Goal: Transaction & Acquisition: Book appointment/travel/reservation

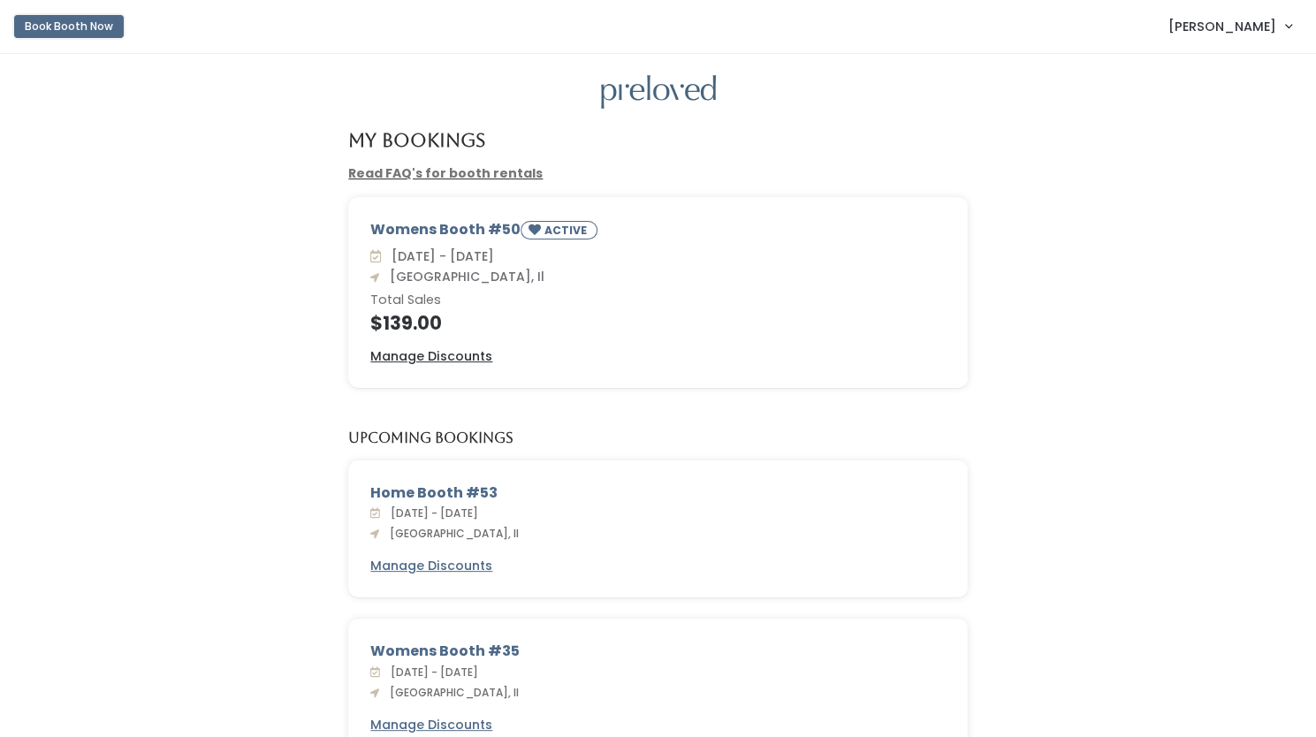
click at [78, 27] on button "Book Booth Now" at bounding box center [69, 26] width 110 height 23
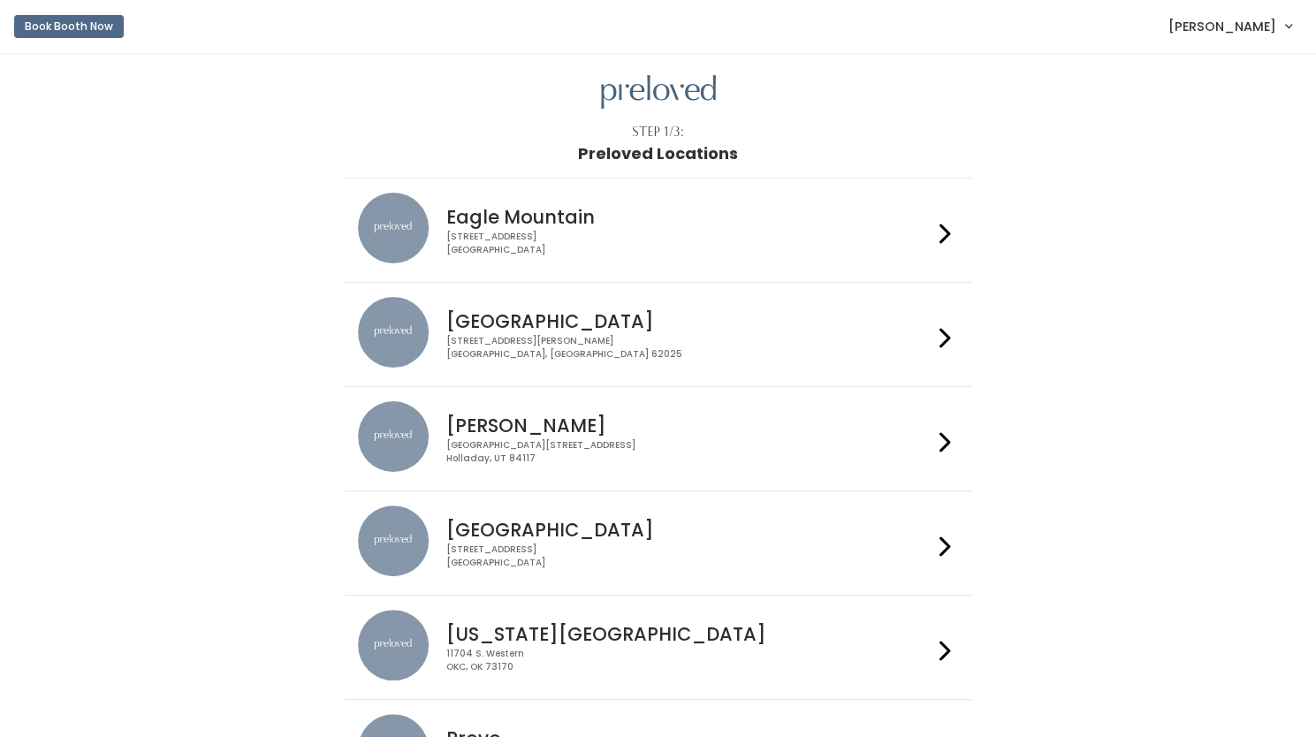
click at [917, 330] on h4 "Edwardsville" at bounding box center [689, 321] width 486 height 20
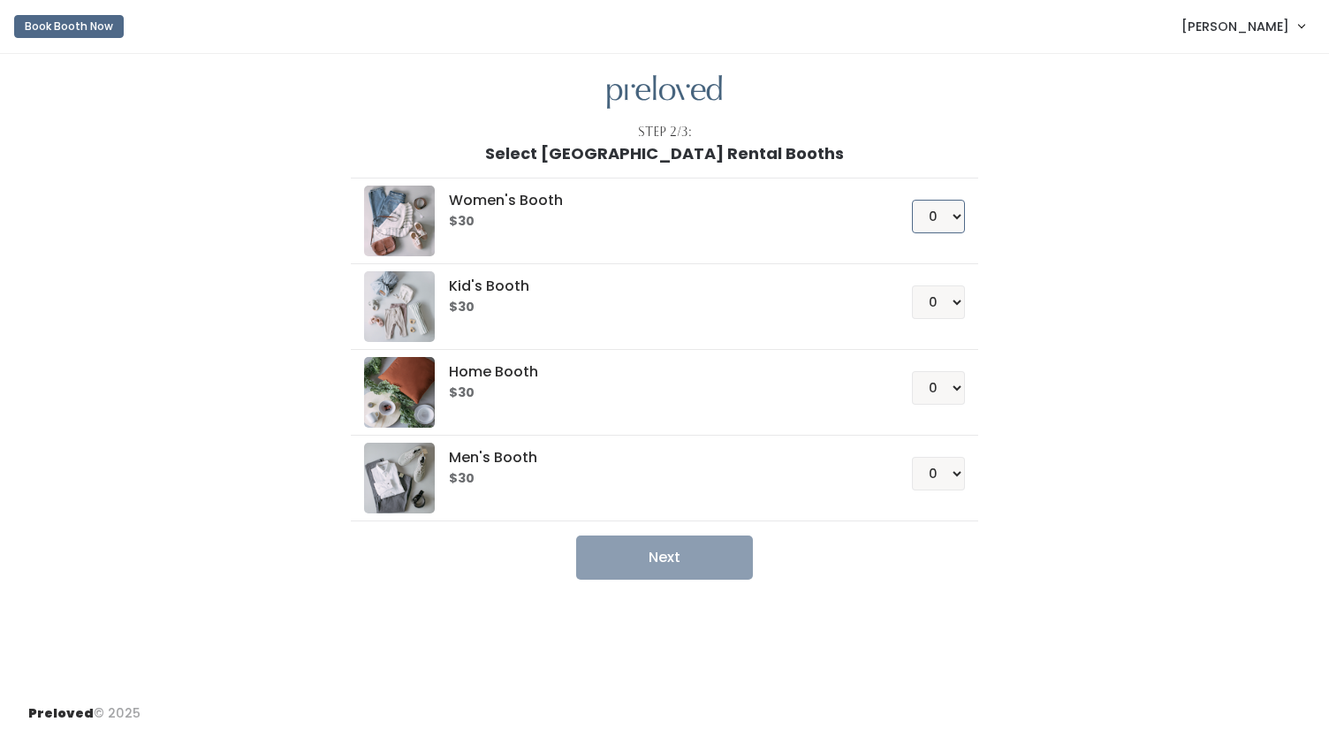
click at [953, 220] on select "0 1 2 3 4" at bounding box center [938, 217] width 53 height 34
select select "1"
click at [912, 200] on select "0 1 2 3 4" at bounding box center [938, 217] width 53 height 34
click at [654, 560] on button "Next" at bounding box center [664, 557] width 177 height 44
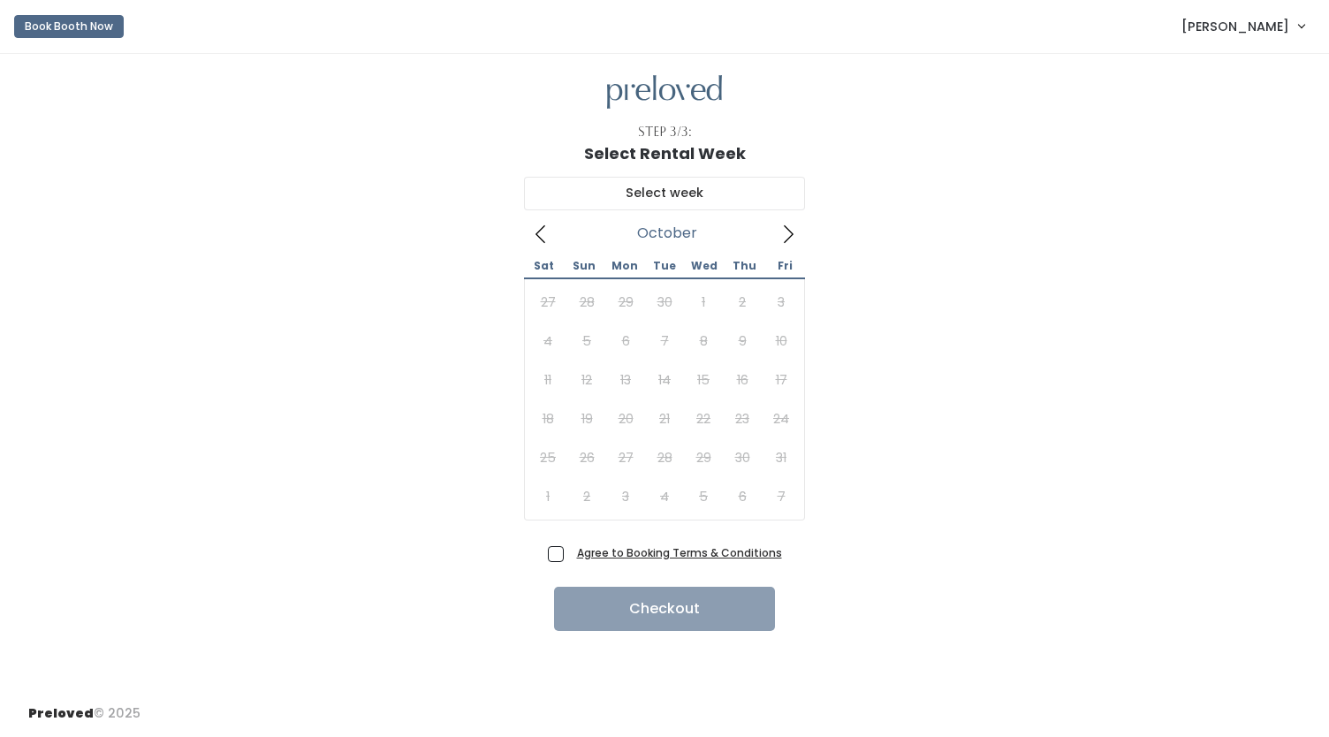
click at [792, 230] on icon at bounding box center [787, 233] width 19 height 19
click at [543, 229] on icon at bounding box center [540, 233] width 19 height 19
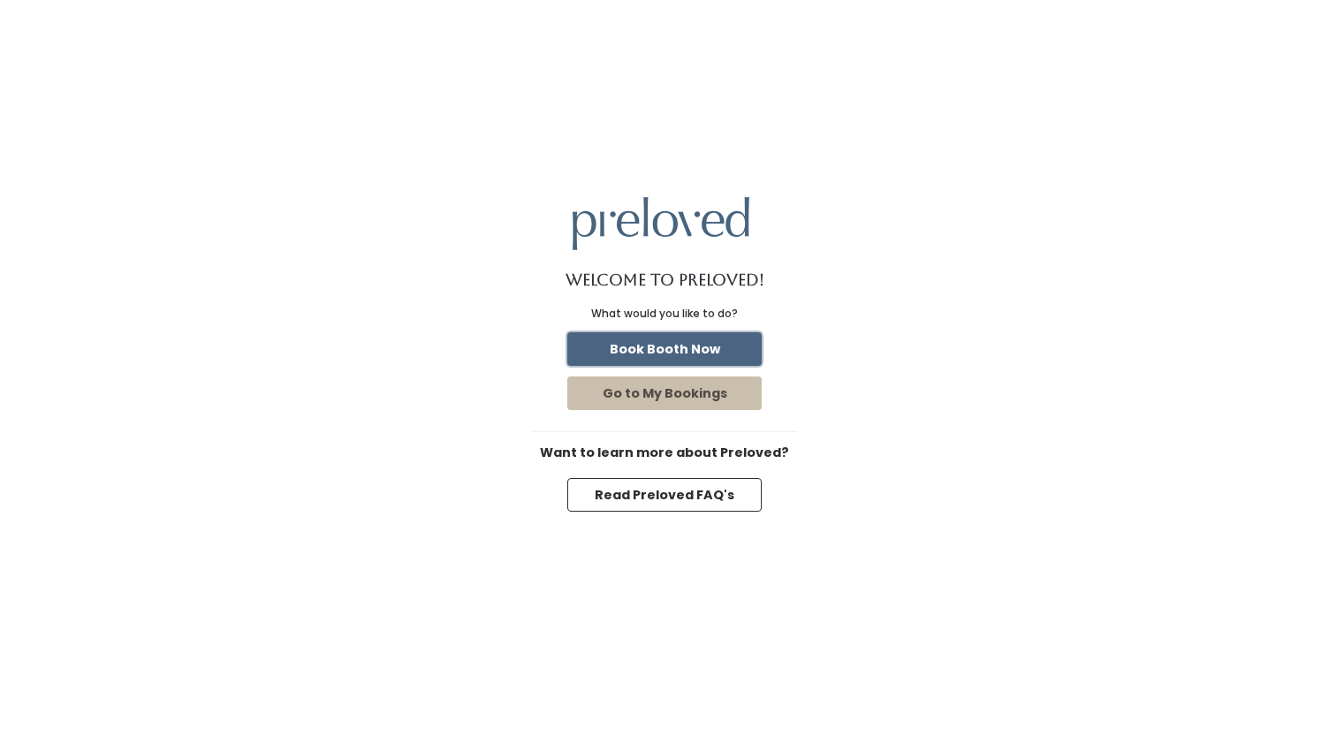
drag, startPoint x: 0, startPoint y: 0, endPoint x: 712, endPoint y: 351, distance: 793.9
click at [712, 351] on button "Book Booth Now" at bounding box center [664, 349] width 194 height 34
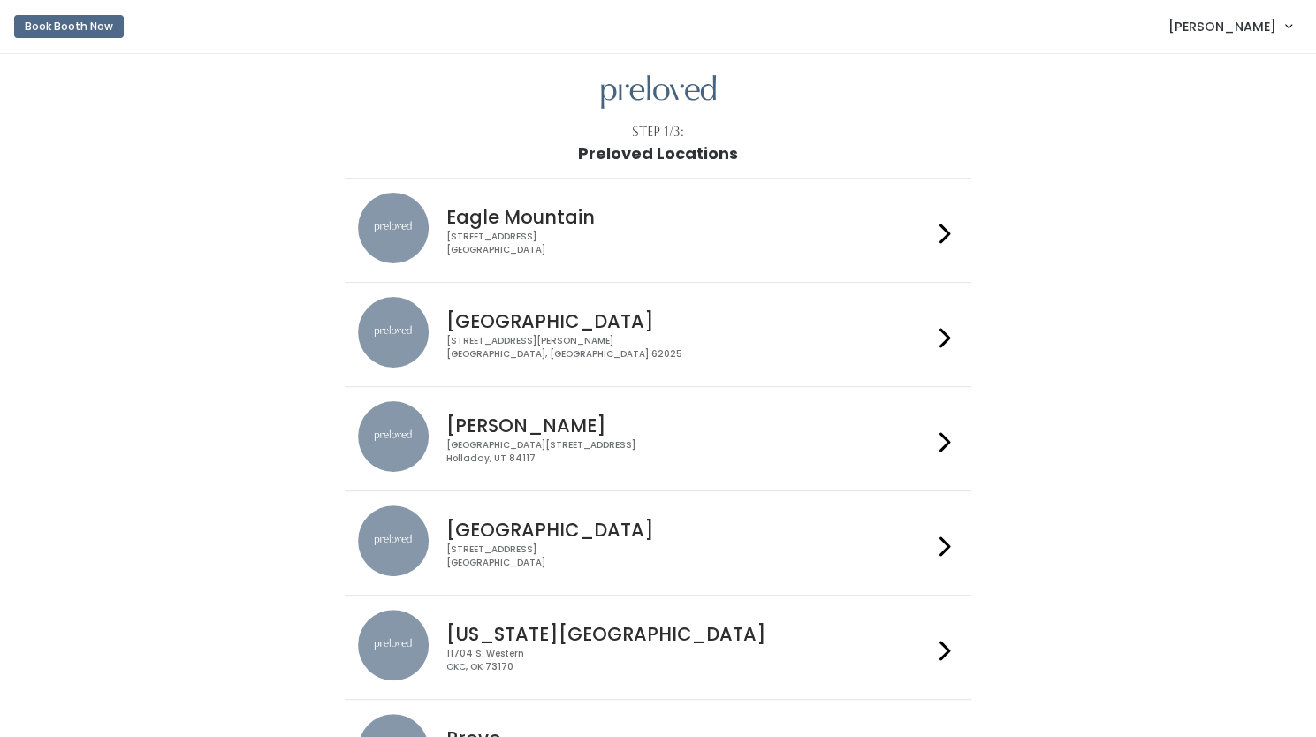
click at [625, 344] on div "1500 Troy Road, Unit A‑B Edwardsville, IL 62025" at bounding box center [689, 348] width 486 height 26
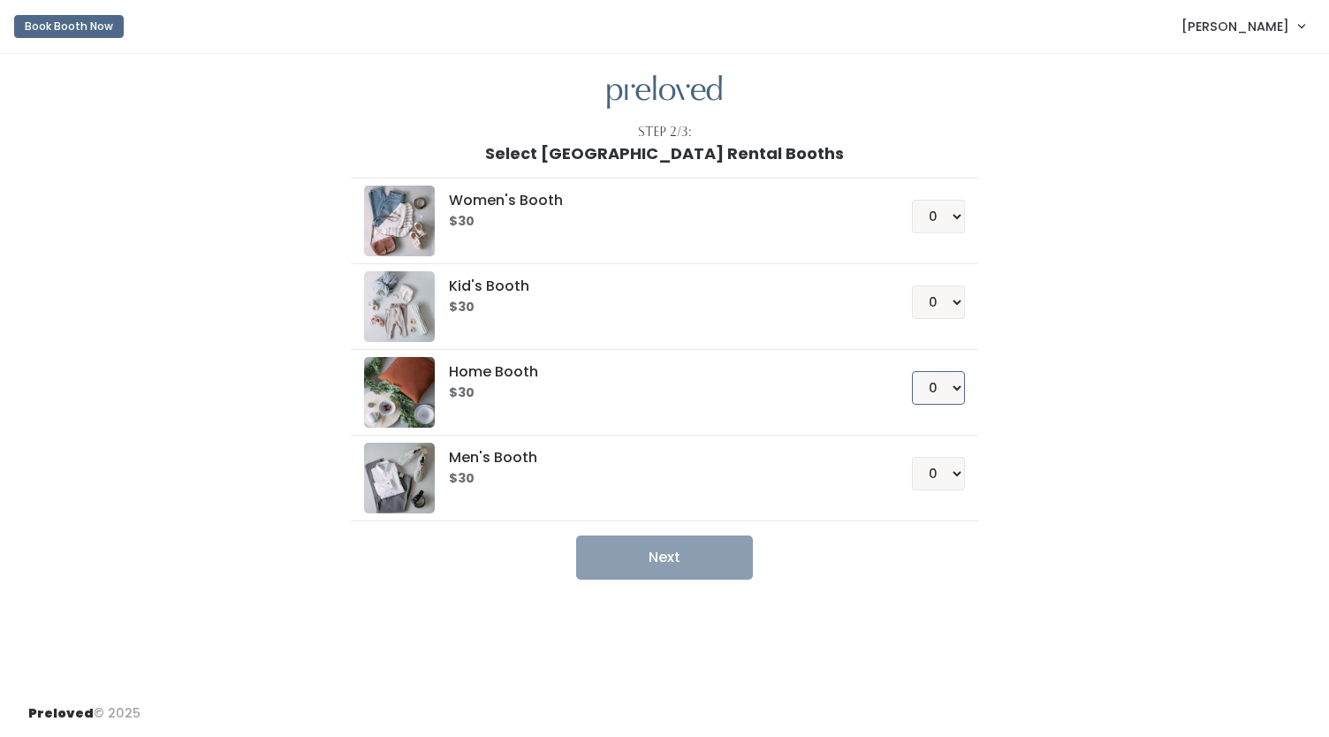
click at [957, 386] on select "0 1 2 3 4" at bounding box center [938, 388] width 53 height 34
select select "1"
click at [912, 371] on select "0 1 2 3 4" at bounding box center [938, 388] width 53 height 34
click at [672, 558] on button "Next" at bounding box center [664, 557] width 177 height 44
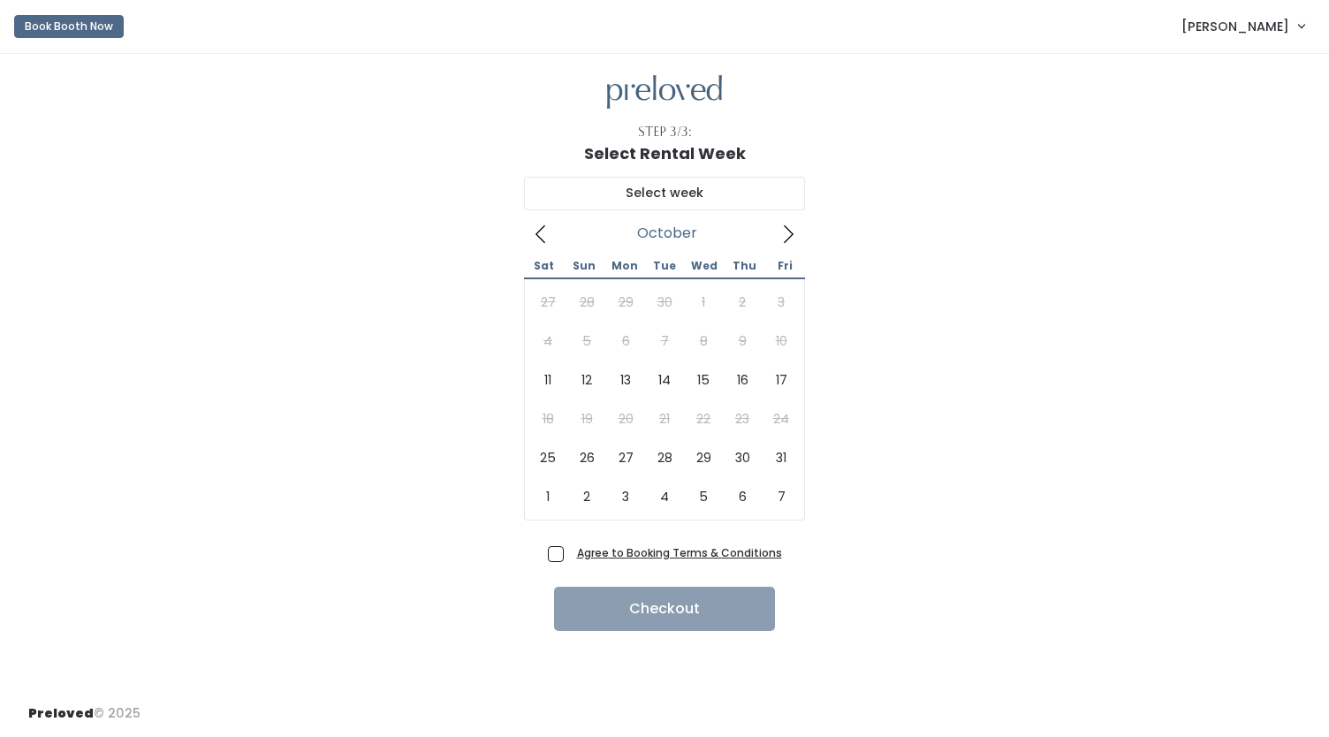
click at [793, 229] on icon at bounding box center [787, 233] width 19 height 19
click at [790, 234] on icon at bounding box center [787, 233] width 19 height 19
click at [63, 26] on button "Book Booth Now" at bounding box center [69, 26] width 110 height 23
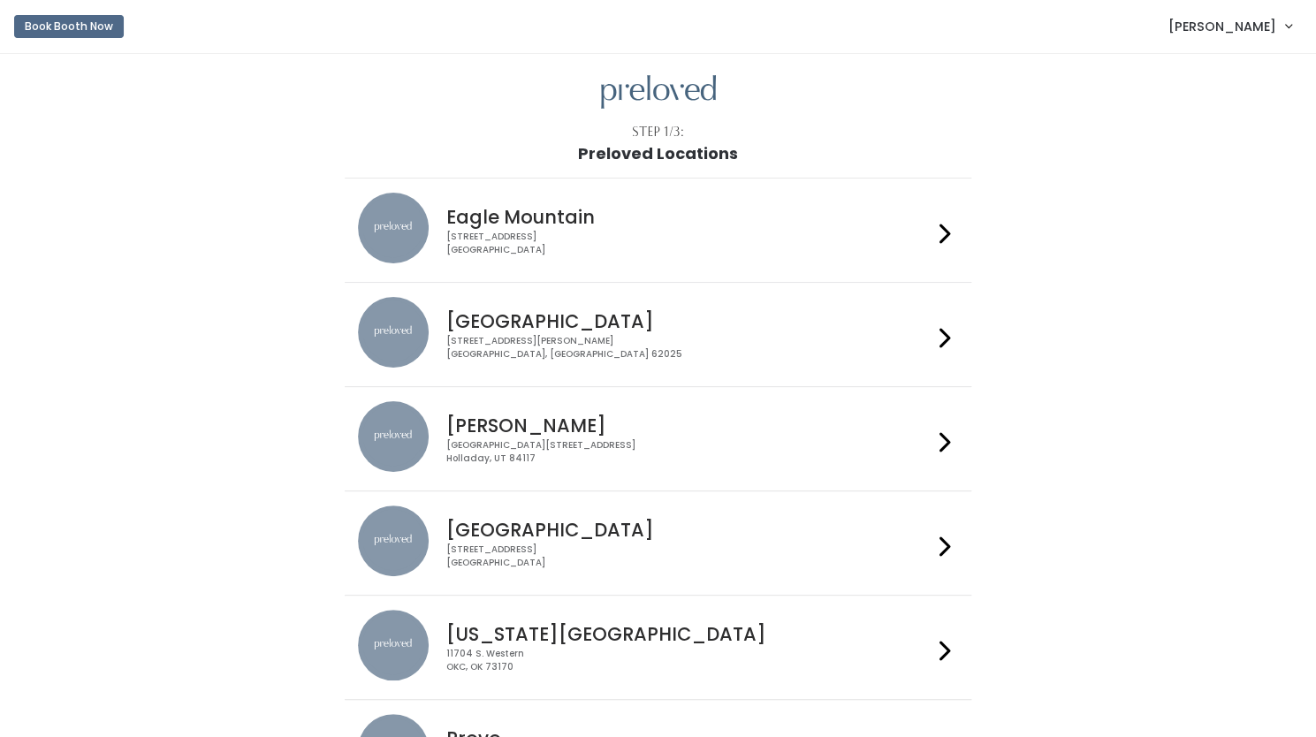
click at [568, 348] on div "[STREET_ADDRESS][PERSON_NAME]" at bounding box center [689, 348] width 486 height 26
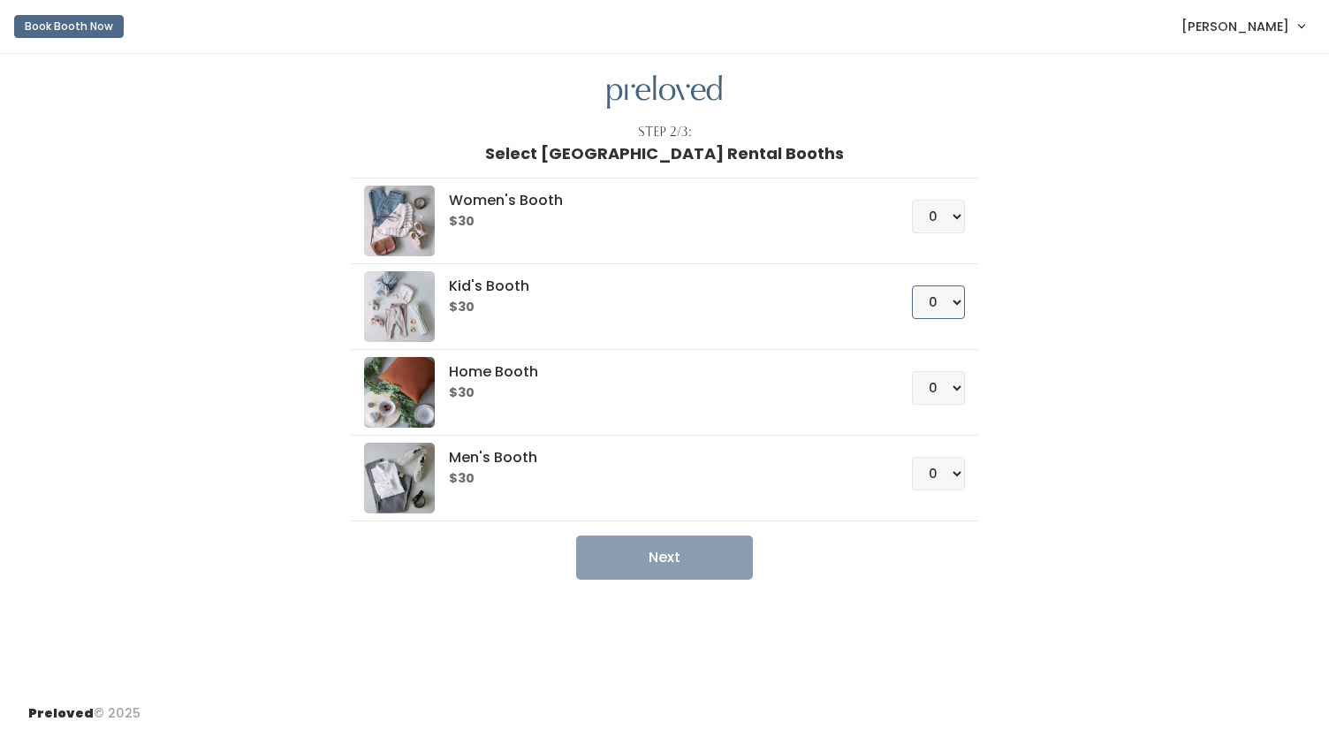
click at [951, 302] on select "0 1 2 3 4" at bounding box center [938, 302] width 53 height 34
select select "1"
click at [912, 285] on select "0 1 2 3 4" at bounding box center [938, 302] width 53 height 34
click at [696, 554] on button "Next" at bounding box center [664, 557] width 177 height 44
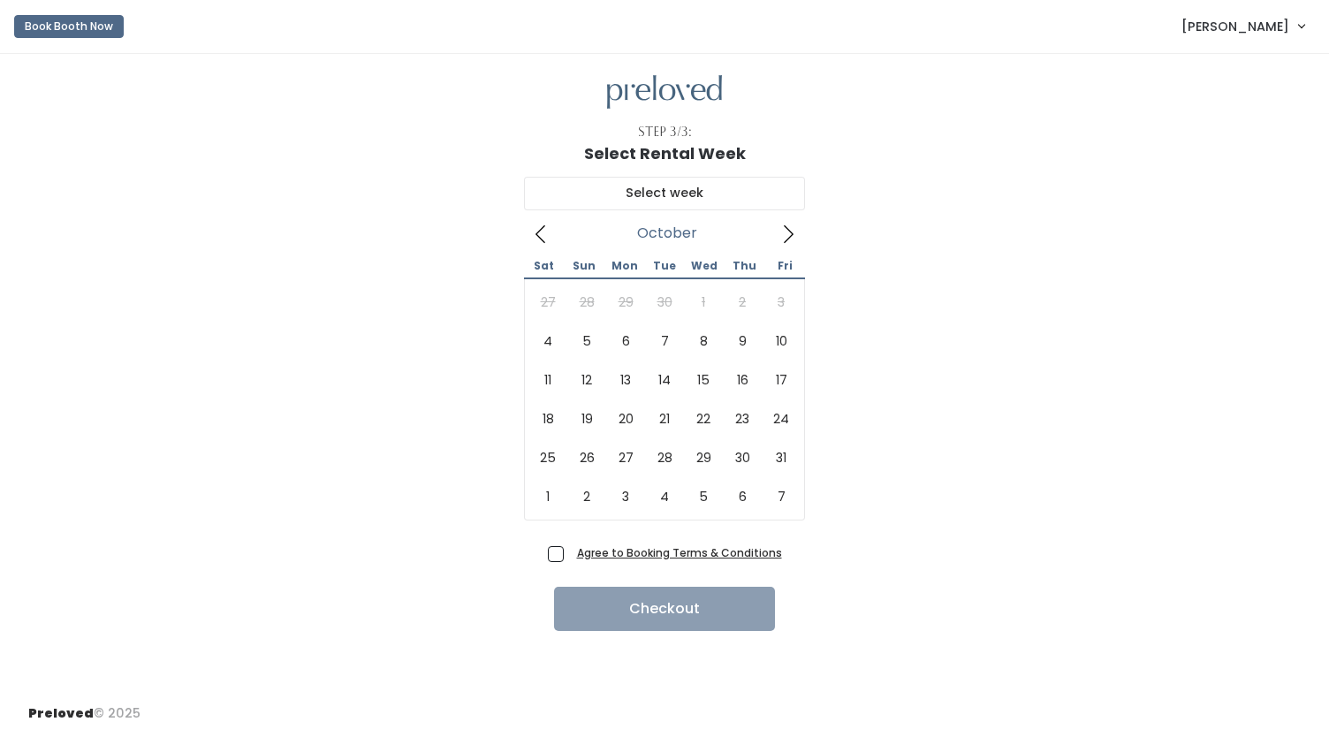
click at [793, 232] on icon at bounding box center [787, 233] width 19 height 19
click at [542, 225] on icon at bounding box center [540, 233] width 19 height 19
click at [791, 229] on icon at bounding box center [787, 233] width 19 height 19
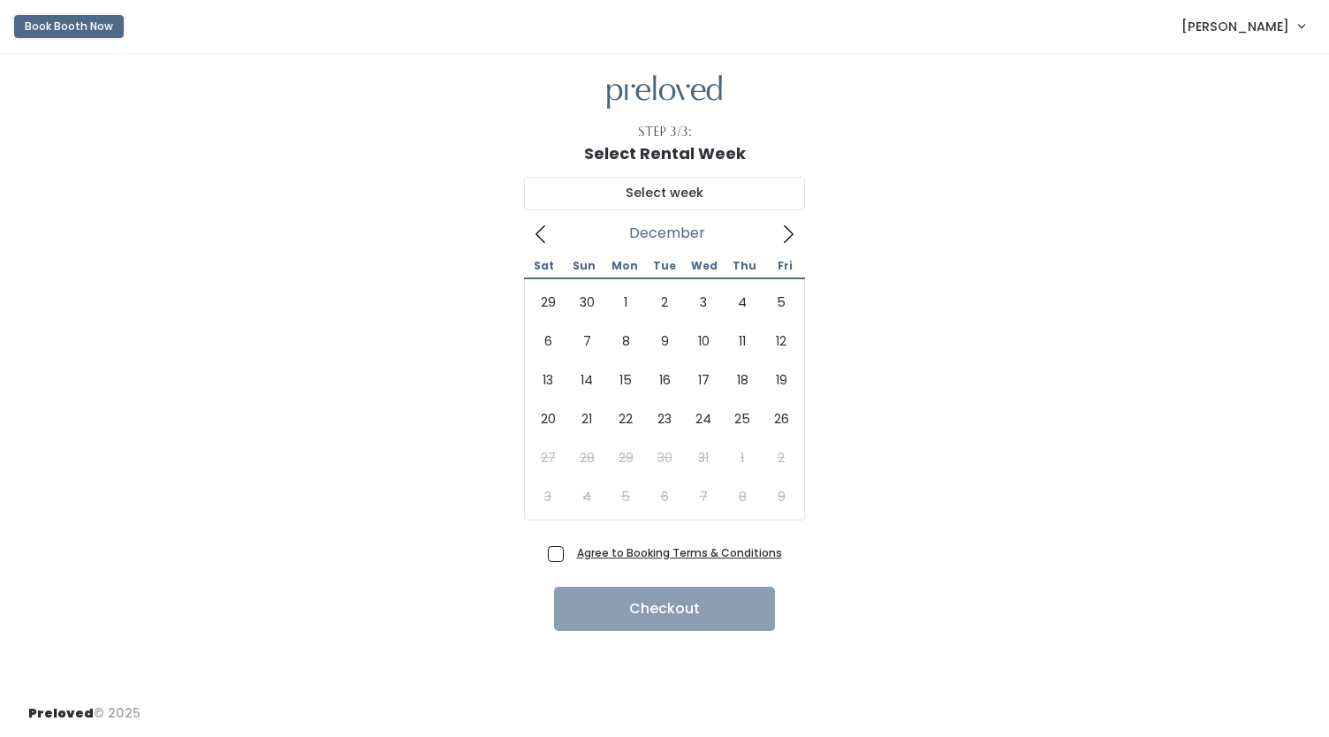
click at [76, 30] on button "Book Booth Now" at bounding box center [69, 26] width 110 height 23
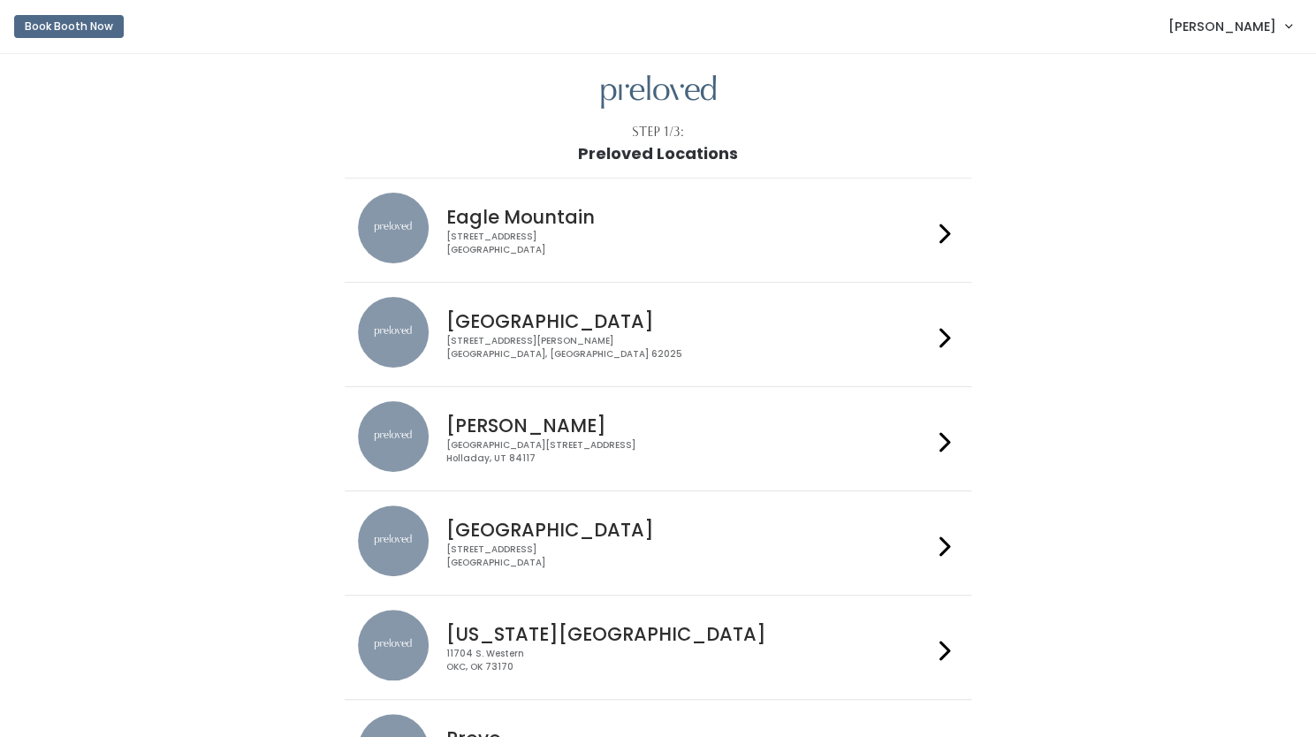
click at [633, 307] on div "[GEOGRAPHIC_DATA] [STREET_ADDRESS][PERSON_NAME]" at bounding box center [685, 329] width 493 height 64
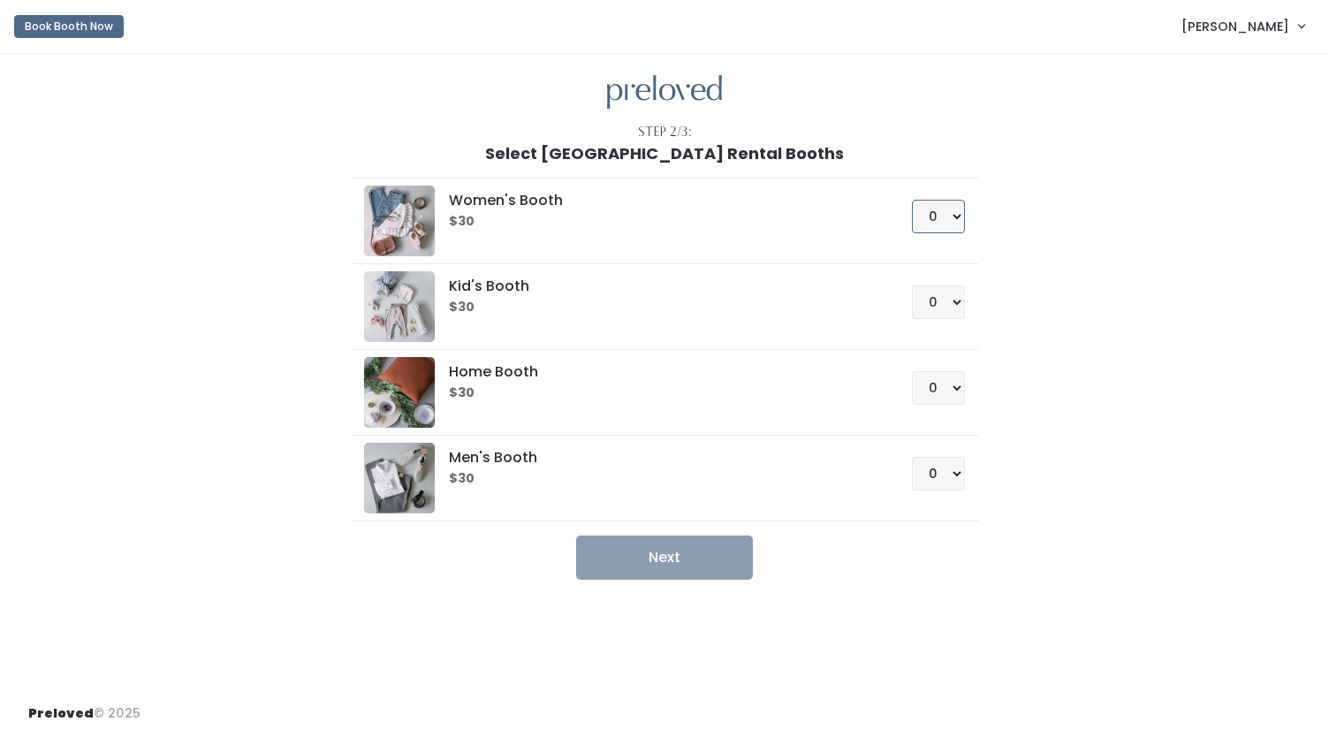
click at [951, 213] on select "0 1 2 3 4" at bounding box center [938, 217] width 53 height 34
select select "1"
click at [912, 200] on select "0 1 2 3 4" at bounding box center [938, 217] width 53 height 34
click at [638, 549] on button "Next" at bounding box center [664, 557] width 177 height 44
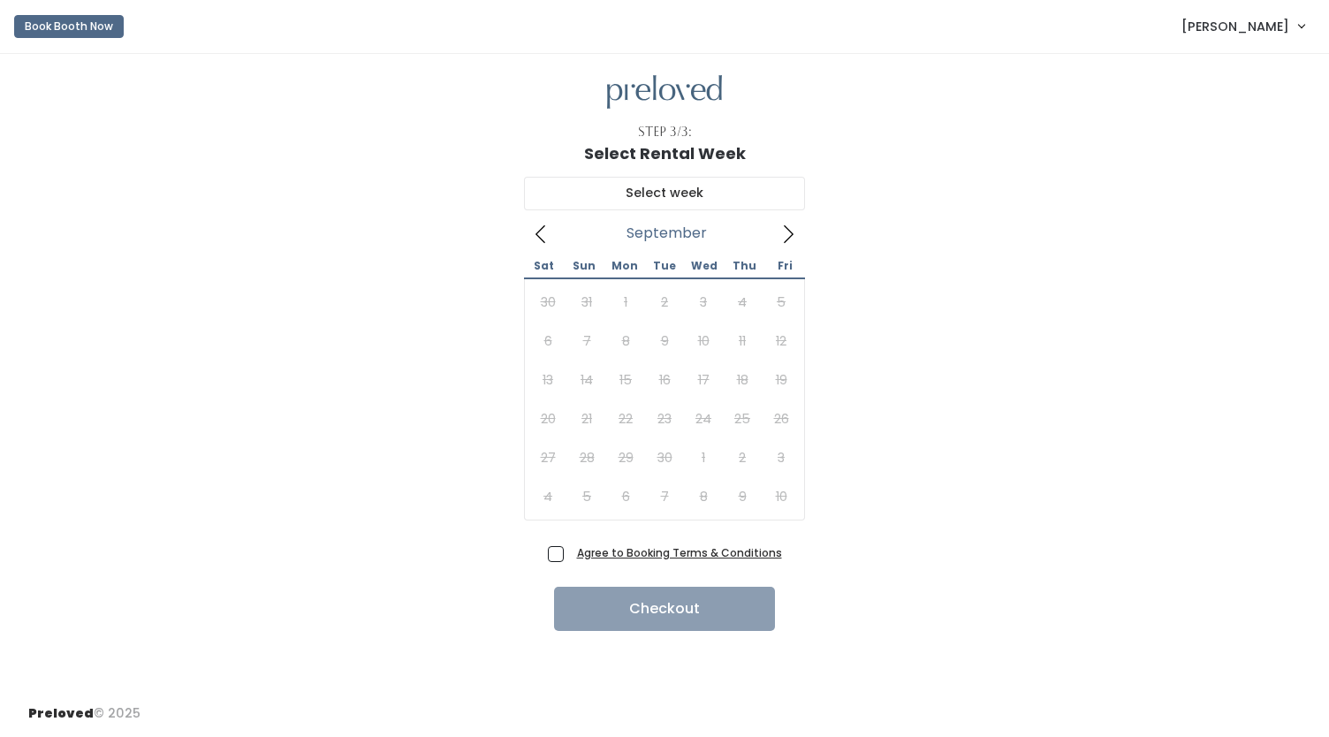
click at [790, 231] on icon at bounding box center [789, 234] width 10 height 18
click at [81, 27] on button "Book Booth Now" at bounding box center [69, 26] width 110 height 23
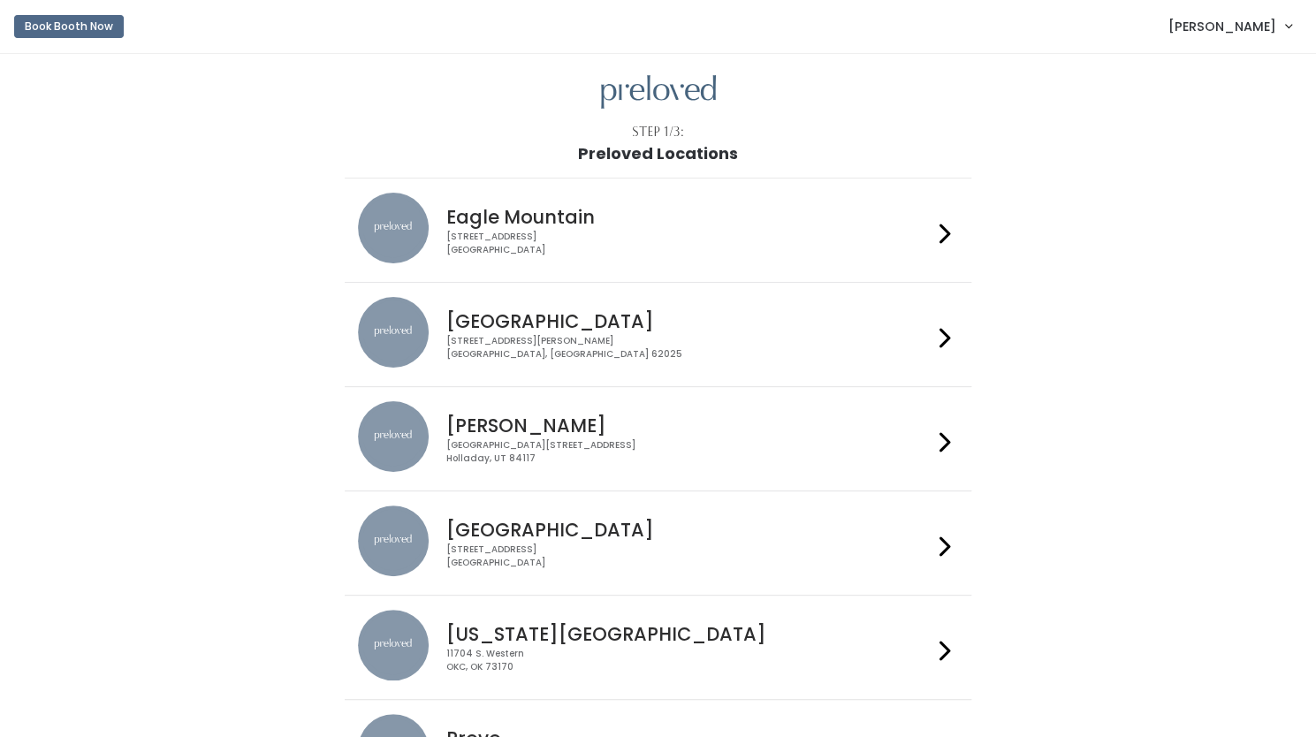
click at [1235, 36] on link "[PERSON_NAME]" at bounding box center [1229, 26] width 158 height 38
click at [1234, 74] on link "My bookings" at bounding box center [1229, 70] width 158 height 32
